Goal: Information Seeking & Learning: Learn about a topic

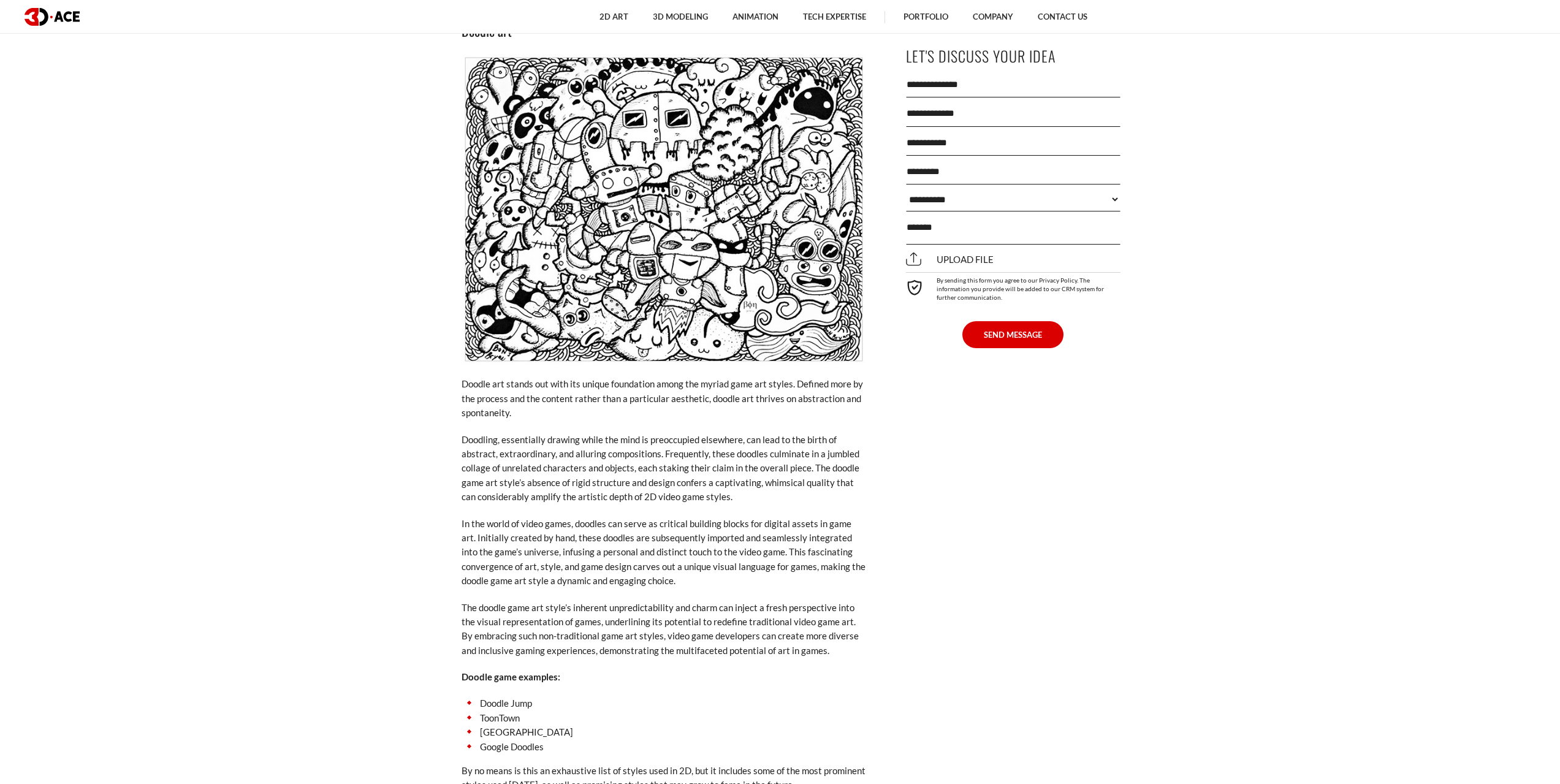
scroll to position [6495, 0]
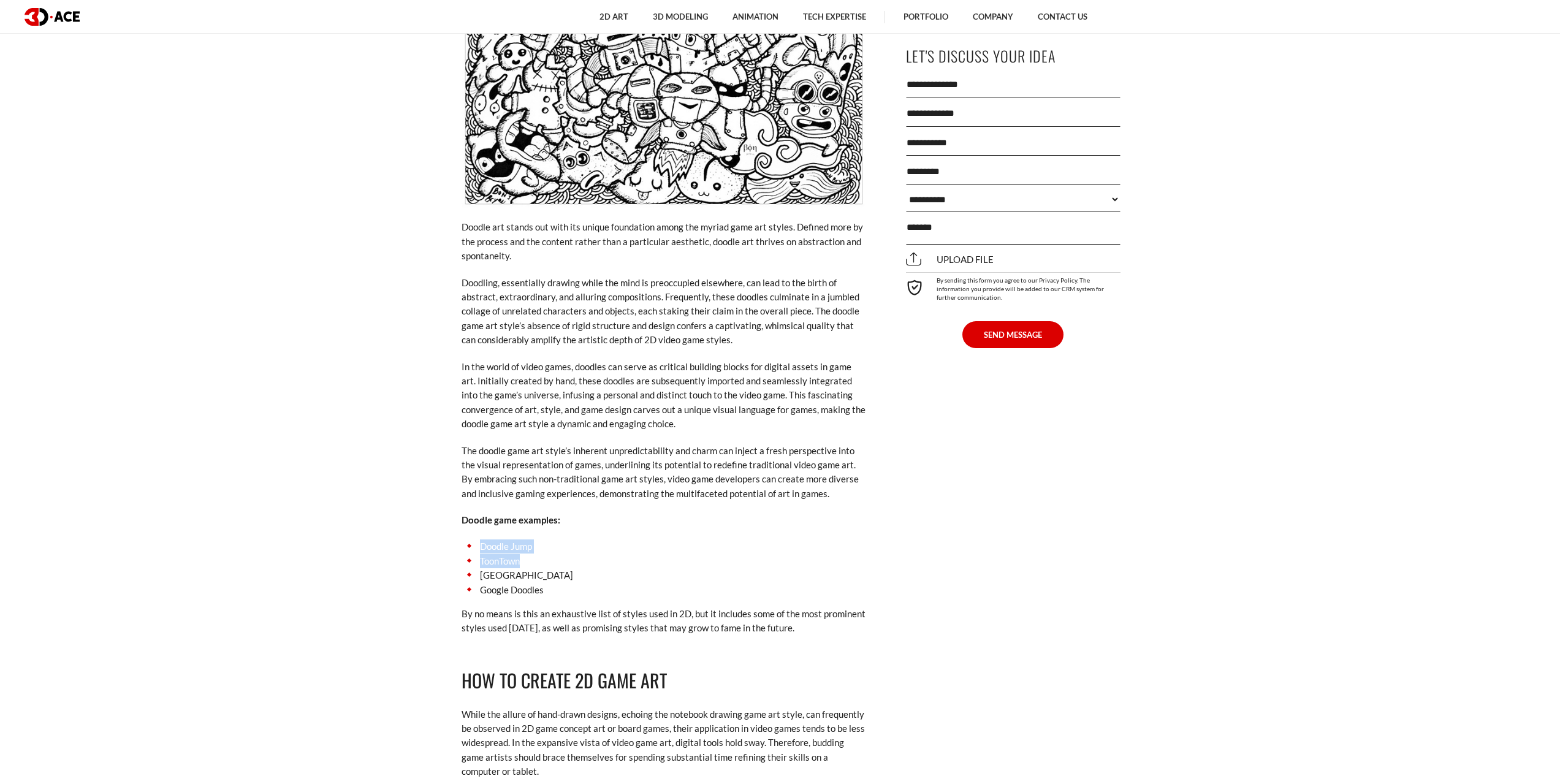
drag, startPoint x: 482, startPoint y: 519, endPoint x: 580, endPoint y: 526, distance: 98.2
click at [580, 539] on ul "Doodle Jump ToonTown Krusty Towers Google Doodles" at bounding box center [663, 568] width 405 height 57
click at [559, 539] on li "Doodle Jump" at bounding box center [663, 546] width 405 height 14
drag, startPoint x: 550, startPoint y: 522, endPoint x: 480, endPoint y: 523, distance: 70.0
click at [480, 539] on li "Doodle Jump" at bounding box center [663, 546] width 405 height 14
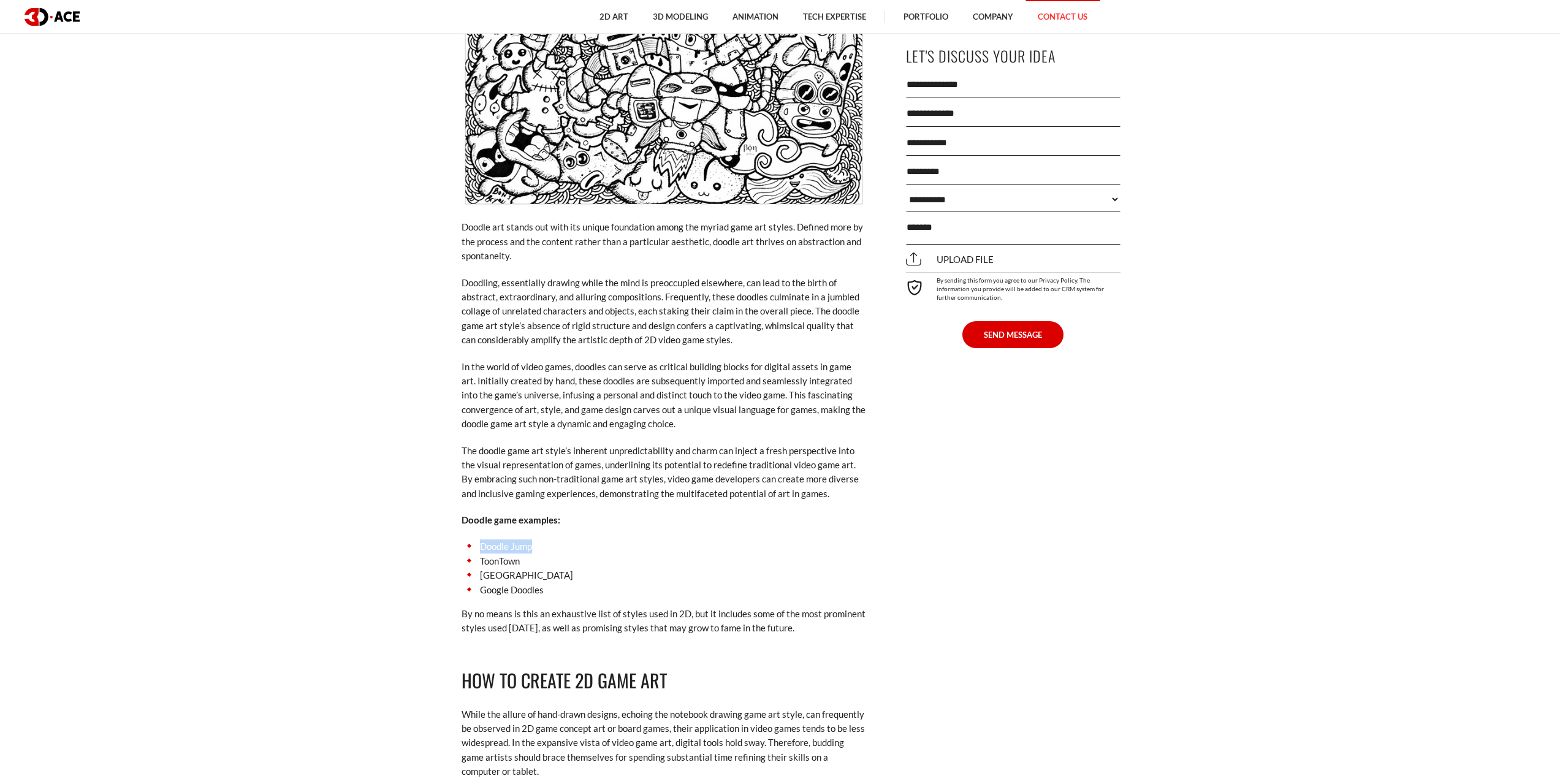
copy li "Doodle Jump"
click at [522, 568] on li "[GEOGRAPHIC_DATA]" at bounding box center [663, 575] width 405 height 14
drag, startPoint x: 480, startPoint y: 534, endPoint x: 548, endPoint y: 537, distance: 68.1
click at [548, 554] on li "ToonTown" at bounding box center [663, 561] width 405 height 14
copy li "ToonTown"
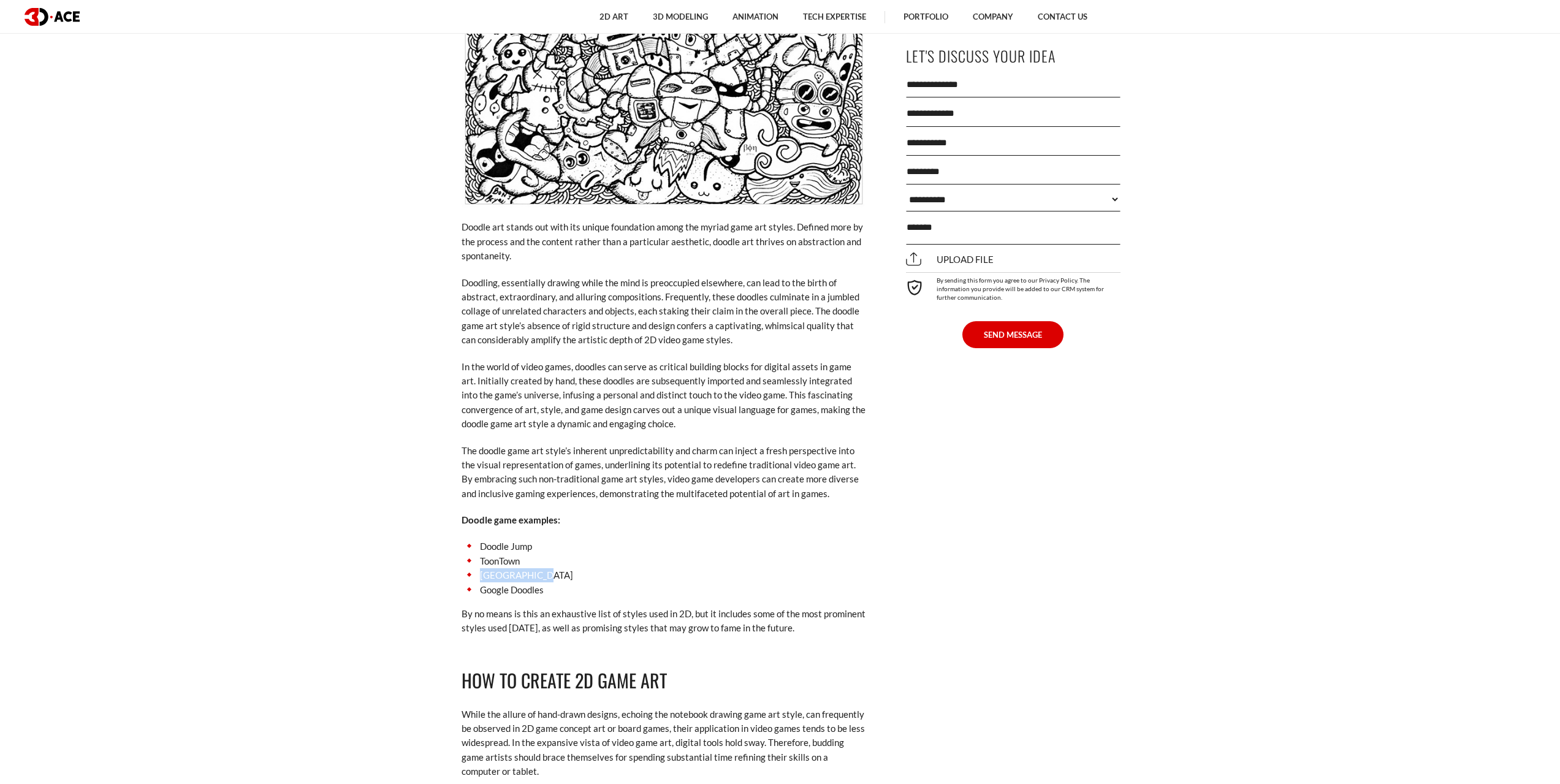
drag, startPoint x: 480, startPoint y: 546, endPoint x: 617, endPoint y: 546, distance: 137.0
click at [617, 568] on li "[GEOGRAPHIC_DATA]" at bounding box center [663, 575] width 405 height 14
copy li "[GEOGRAPHIC_DATA]"
drag, startPoint x: 482, startPoint y: 561, endPoint x: 550, endPoint y: 560, distance: 68.0
click at [550, 583] on li "Google Doodles" at bounding box center [663, 589] width 405 height 14
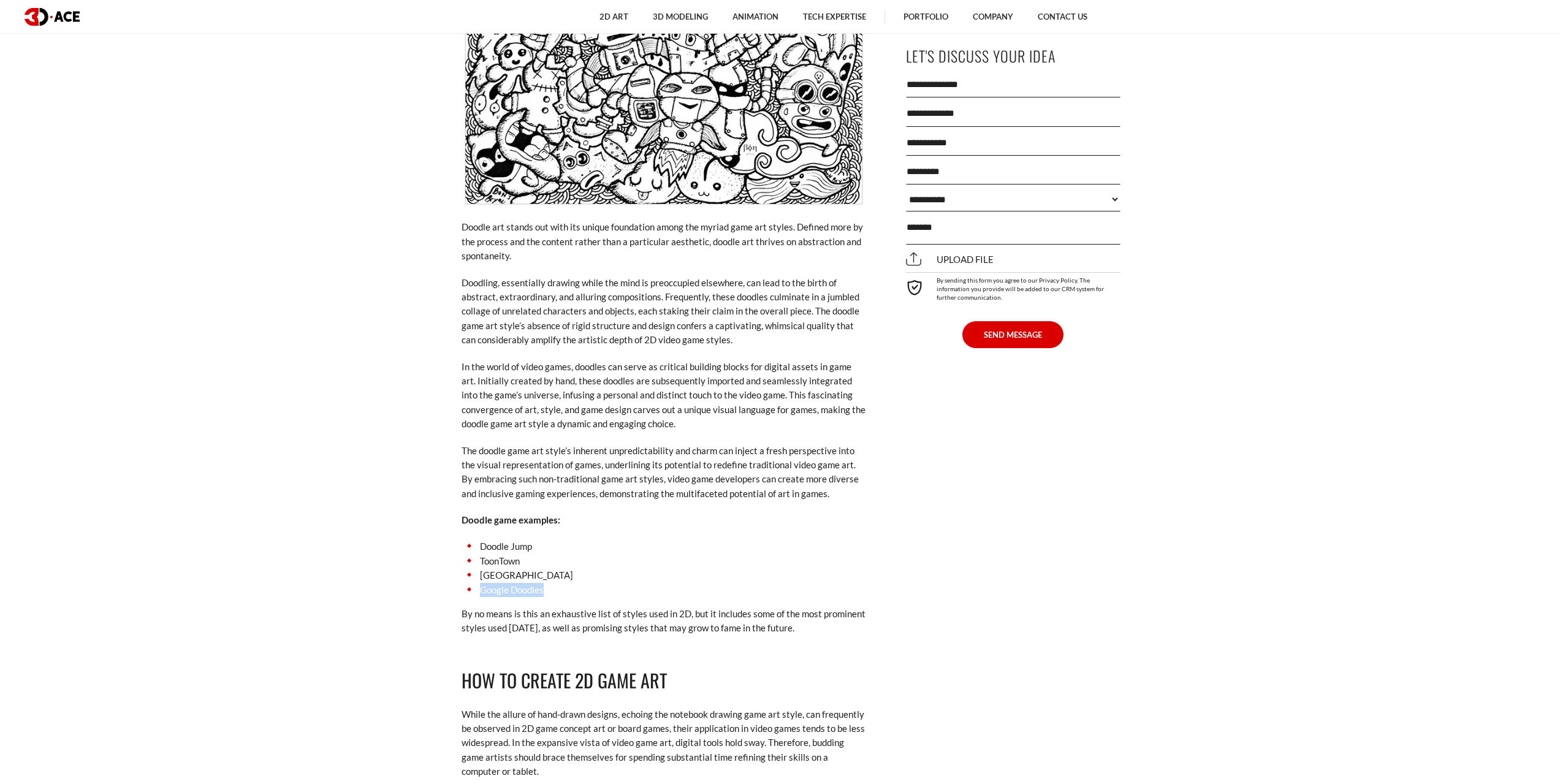
copy li "Google Doodles"
